Goal: Transaction & Acquisition: Purchase product/service

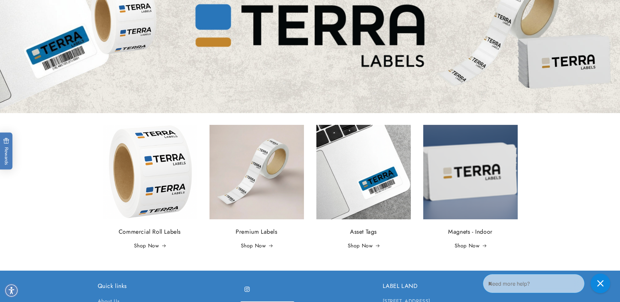
scroll to position [131, 0]
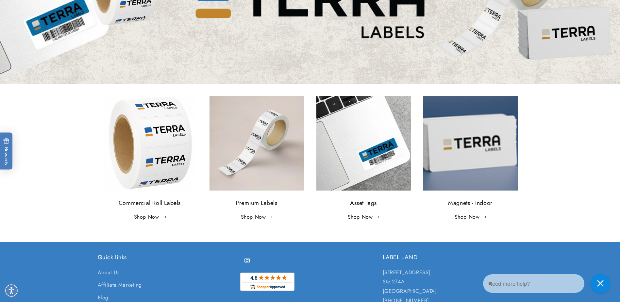
click at [151, 214] on link "Shop Now" at bounding box center [150, 216] width 32 height 9
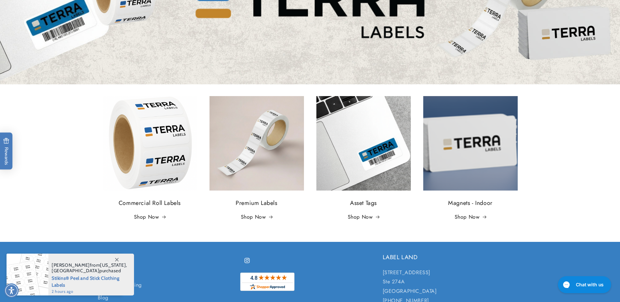
click at [256, 154] on img at bounding box center [256, 143] width 94 height 94
click at [259, 203] on h3 "Premium Labels" at bounding box center [256, 203] width 94 height 9
click at [360, 201] on h3 "Asset Tags" at bounding box center [363, 203] width 94 height 9
click at [473, 203] on h3 "Magnets - Indoor" at bounding box center [470, 203] width 94 height 9
click at [472, 153] on img at bounding box center [470, 143] width 94 height 94
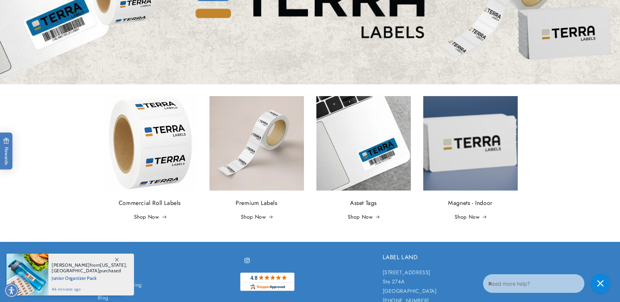
click at [149, 215] on link "Shop Now" at bounding box center [150, 216] width 32 height 9
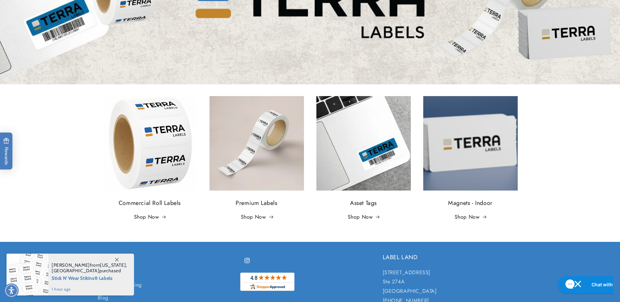
click at [259, 217] on link "Shop Now" at bounding box center [257, 216] width 32 height 9
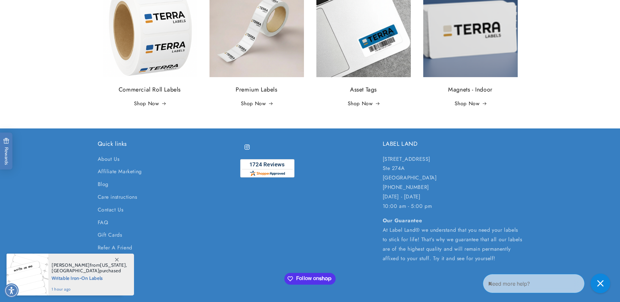
scroll to position [261, 0]
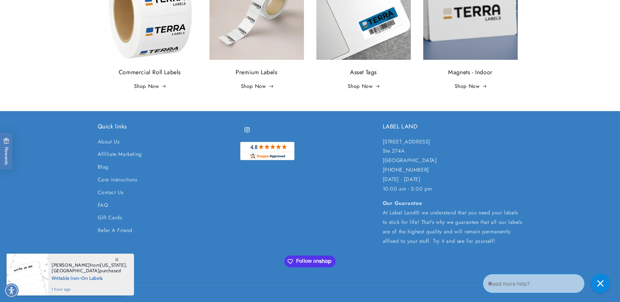
click at [257, 85] on link "Shop Now" at bounding box center [257, 86] width 32 height 9
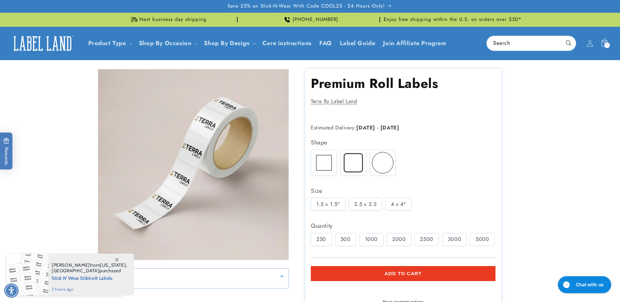
click at [354, 238] on div "500" at bounding box center [345, 239] width 21 height 13
click at [371, 238] on div "1000" at bounding box center [371, 239] width 24 height 13
click at [396, 238] on div "2000" at bounding box center [398, 239] width 24 height 13
click at [352, 160] on img at bounding box center [352, 162] width 25 height 25
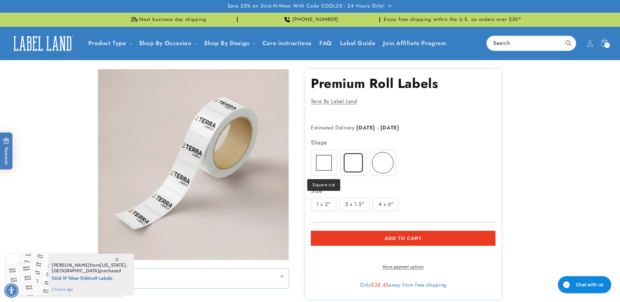
click at [330, 160] on img at bounding box center [323, 162] width 25 height 25
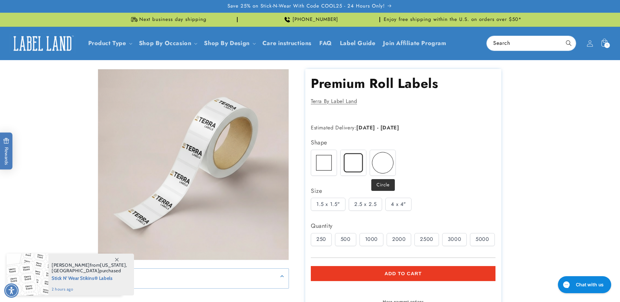
click at [377, 160] on img at bounding box center [382, 162] width 25 height 25
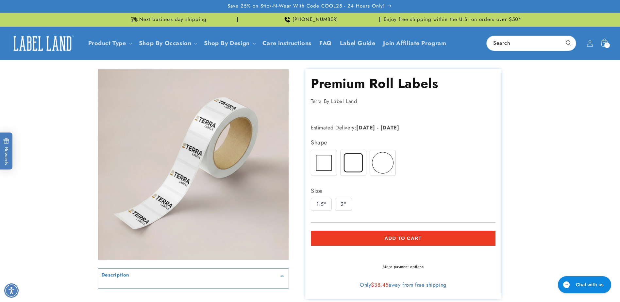
click at [356, 160] on img at bounding box center [352, 162] width 25 height 25
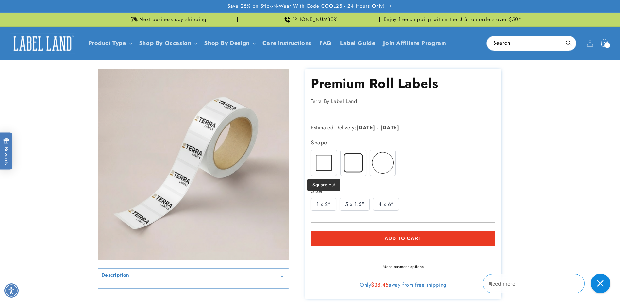
click at [330, 163] on img at bounding box center [323, 162] width 25 height 25
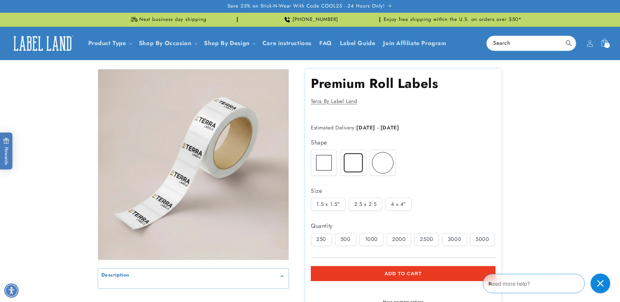
click at [346, 159] on img at bounding box center [352, 162] width 25 height 25
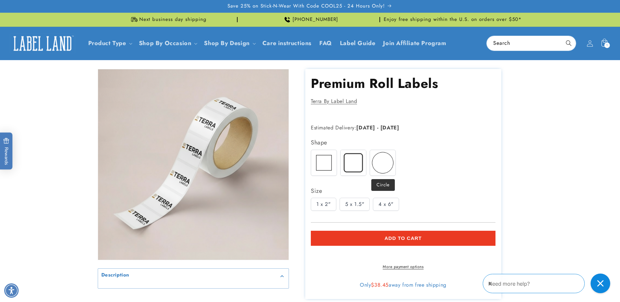
click at [370, 159] on img at bounding box center [382, 162] width 25 height 25
click at [332, 162] on img at bounding box center [323, 162] width 25 height 25
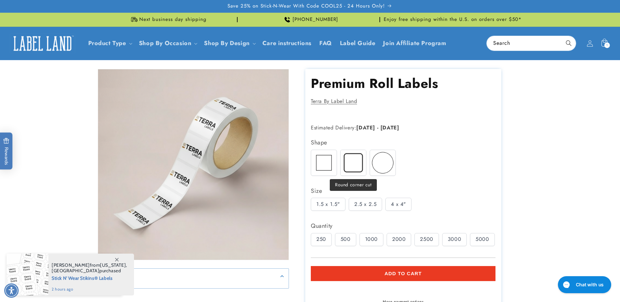
click at [358, 163] on img at bounding box center [352, 162] width 25 height 25
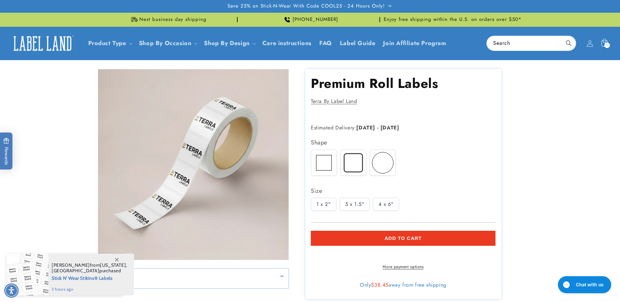
click at [379, 164] on img at bounding box center [382, 162] width 25 height 25
click at [324, 165] on img at bounding box center [323, 162] width 25 height 25
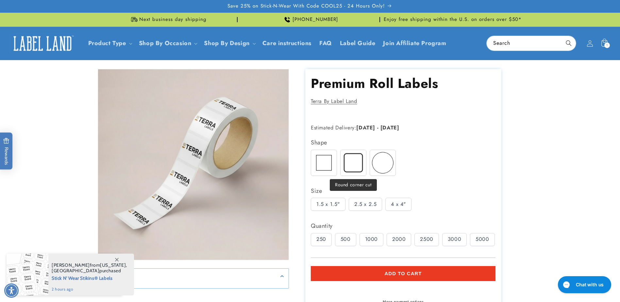
click at [346, 165] on img at bounding box center [352, 162] width 25 height 25
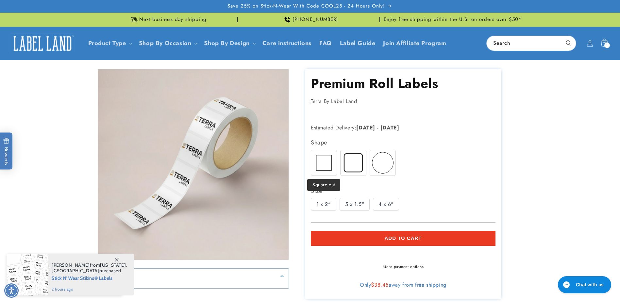
click at [330, 166] on img at bounding box center [323, 162] width 25 height 25
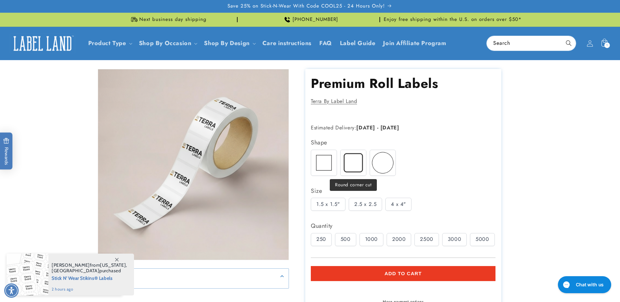
click at [347, 166] on img at bounding box center [352, 162] width 25 height 25
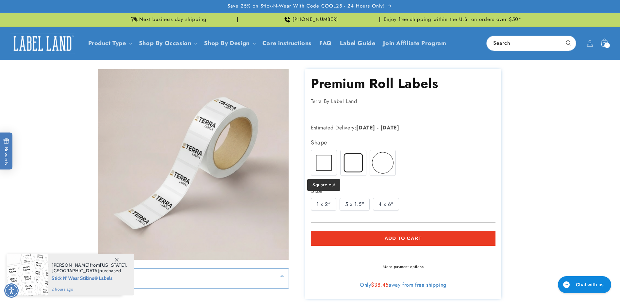
click at [327, 167] on img at bounding box center [323, 162] width 25 height 25
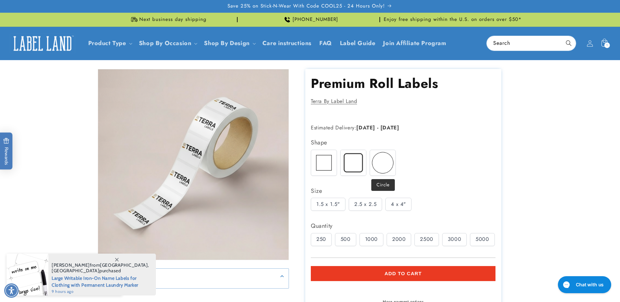
click at [381, 161] on img at bounding box center [382, 162] width 25 height 25
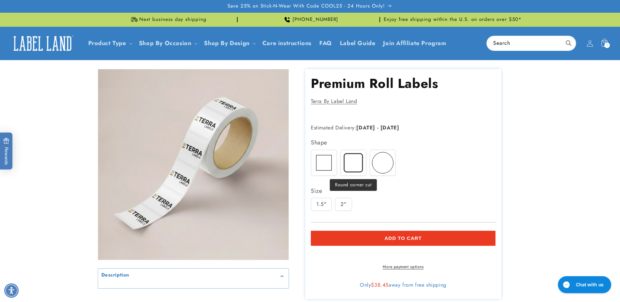
click at [354, 171] on img at bounding box center [352, 162] width 25 height 25
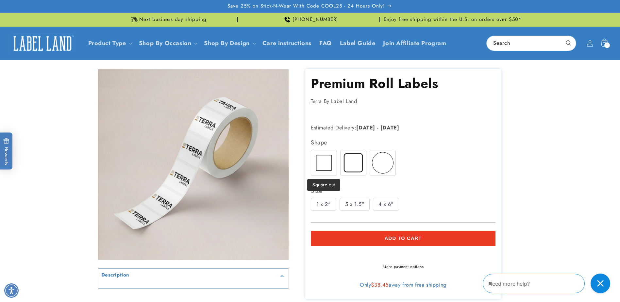
click at [323, 169] on img at bounding box center [323, 162] width 25 height 25
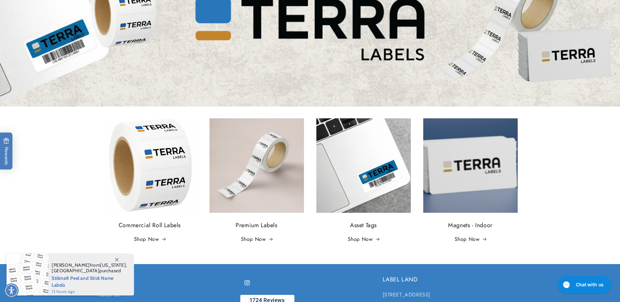
scroll to position [131, 0]
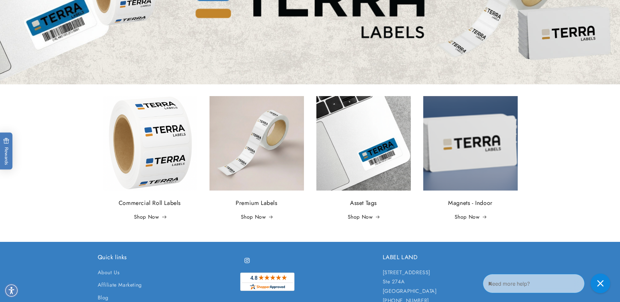
click at [151, 215] on link "Shop Now" at bounding box center [150, 216] width 32 height 9
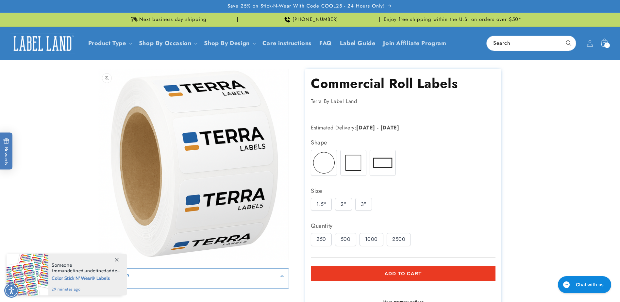
scroll to position [33, 0]
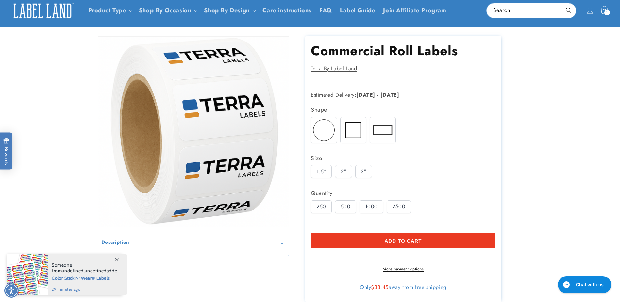
click at [281, 242] on icon "Gallery Viewer" at bounding box center [281, 243] width 3 height 2
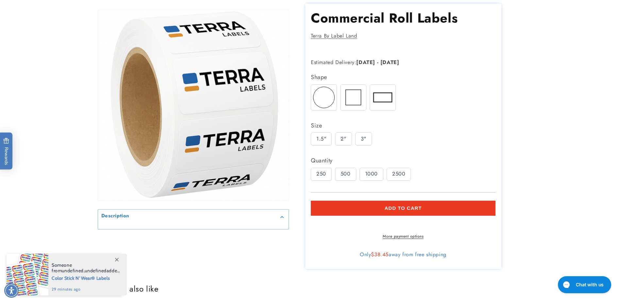
click at [116, 258] on icon at bounding box center [117, 260] width 4 height 4
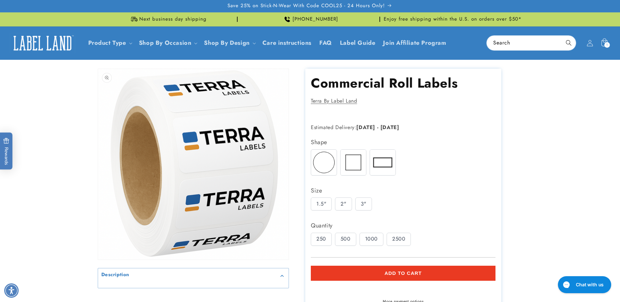
scroll to position [0, 0]
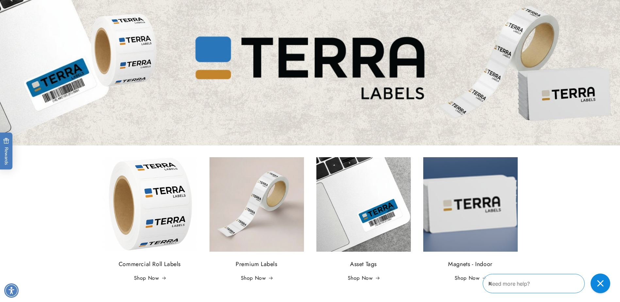
scroll to position [98, 0]
